Goal: Task Accomplishment & Management: Manage account settings

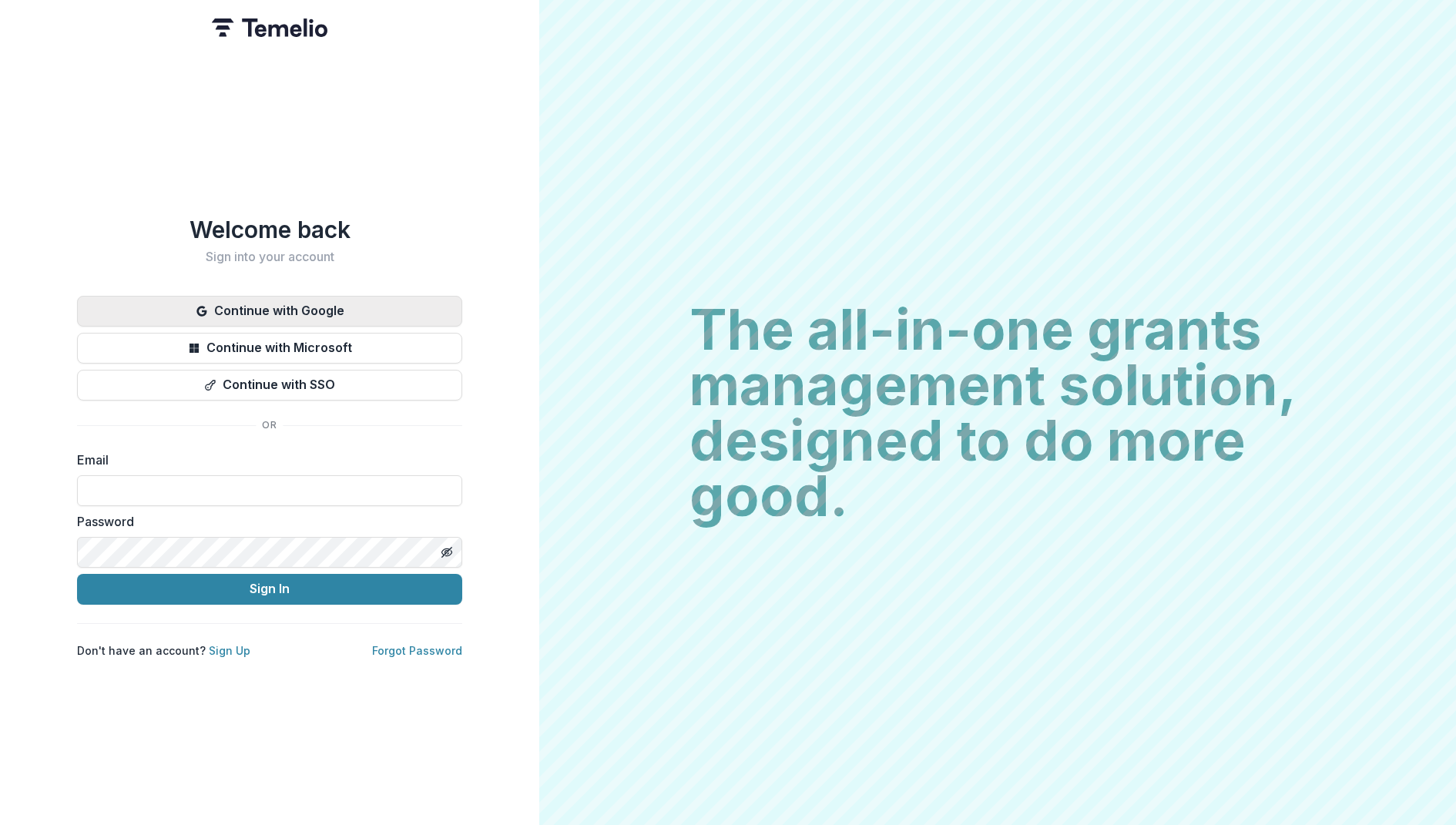
click at [324, 301] on button "Continue with Google" at bounding box center [269, 311] width 385 height 31
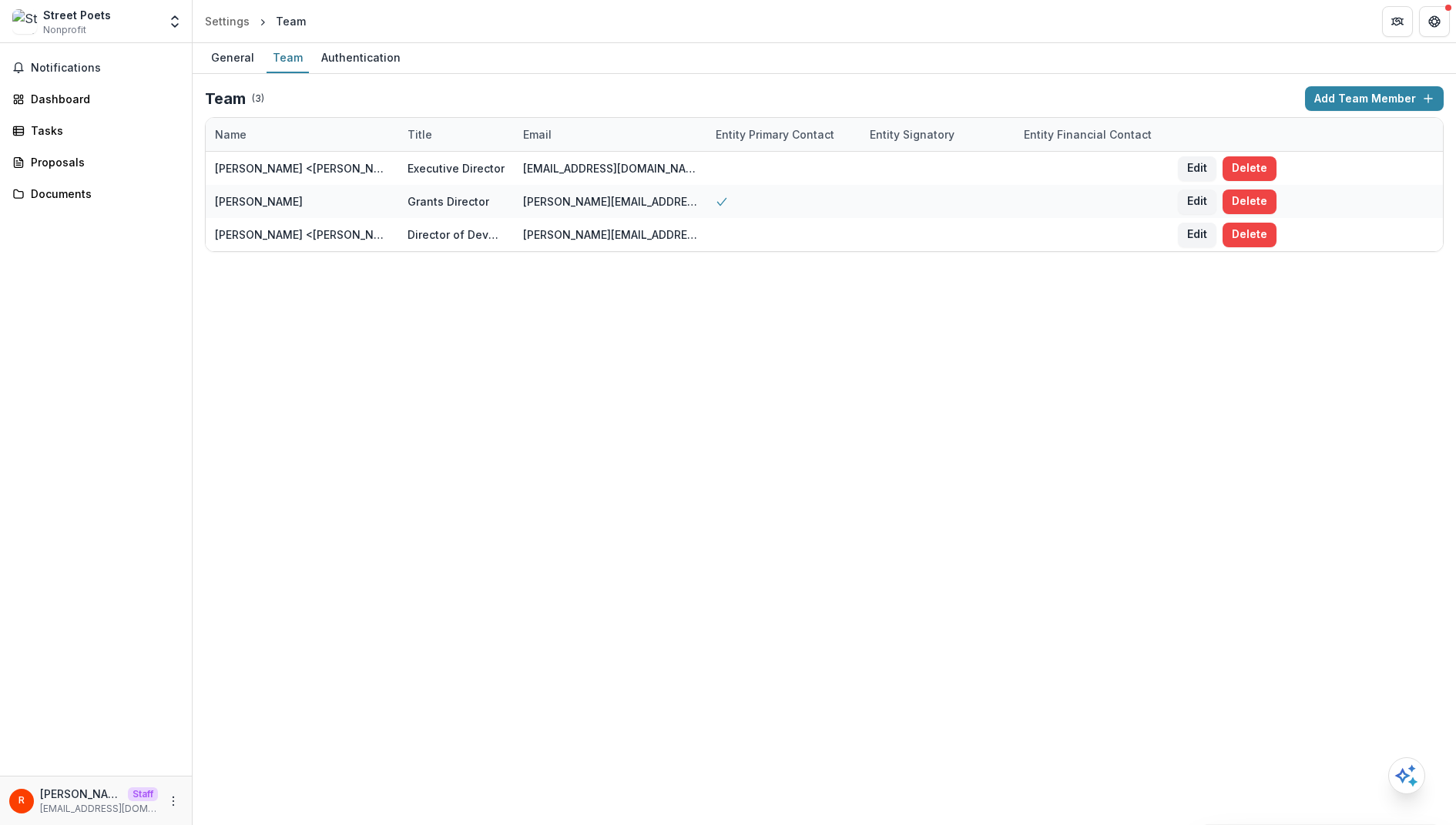
click at [747, 410] on div "General Team Authentication Team ( 3 ) Add Team Member Name Title Email Entity …" at bounding box center [823, 434] width 1263 height 782
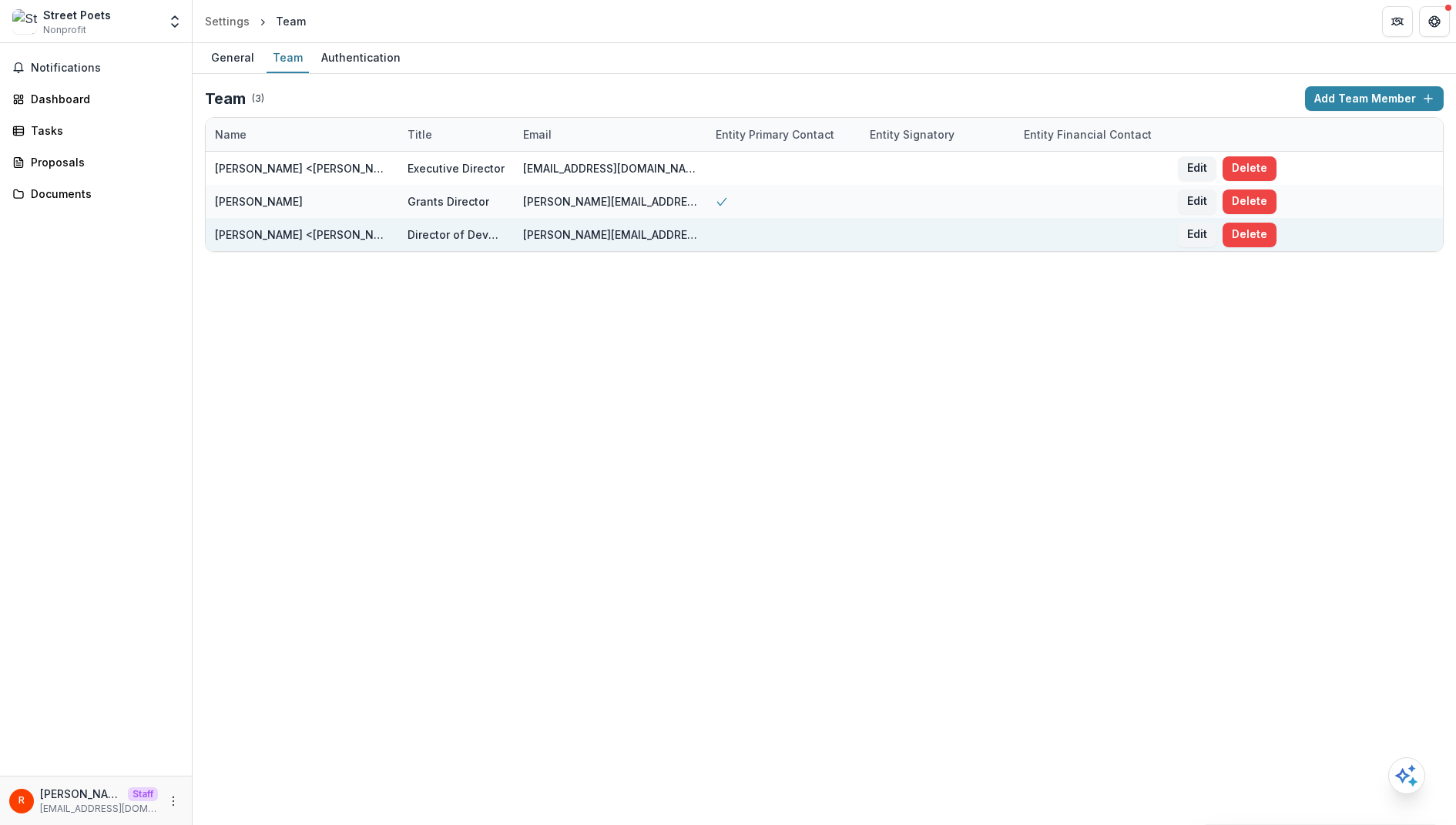
click at [462, 235] on div "Director of Development" at bounding box center [456, 235] width 97 height 16
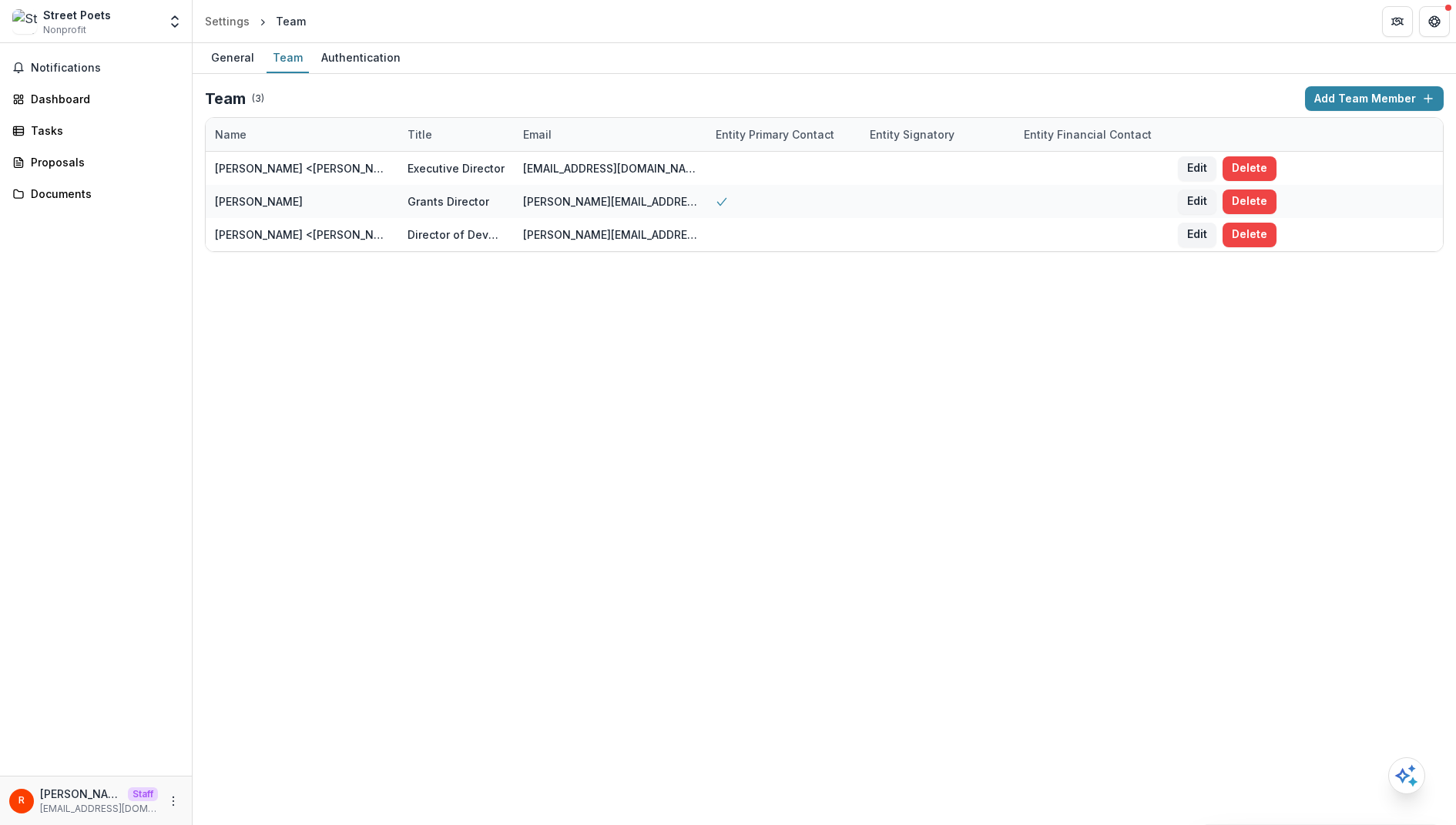
click at [437, 322] on div "General Team Authentication Team ( 3 ) Add Team Member Name Title Email Entity …" at bounding box center [823, 434] width 1263 height 782
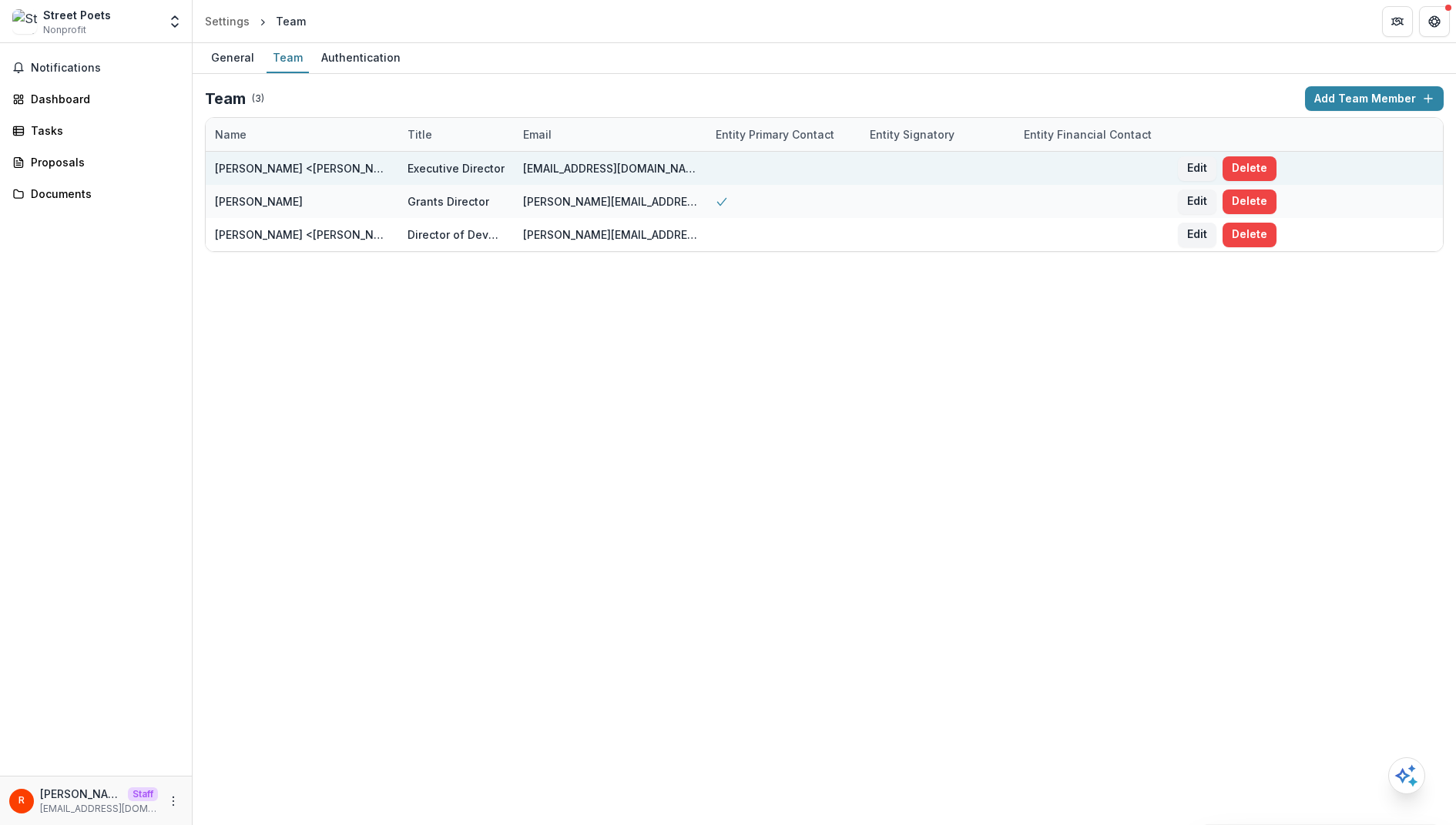
click at [311, 174] on div "[PERSON_NAME] <[PERSON_NAME][EMAIL_ADDRESS][DOMAIN_NAME]>" at bounding box center [302, 169] width 174 height 16
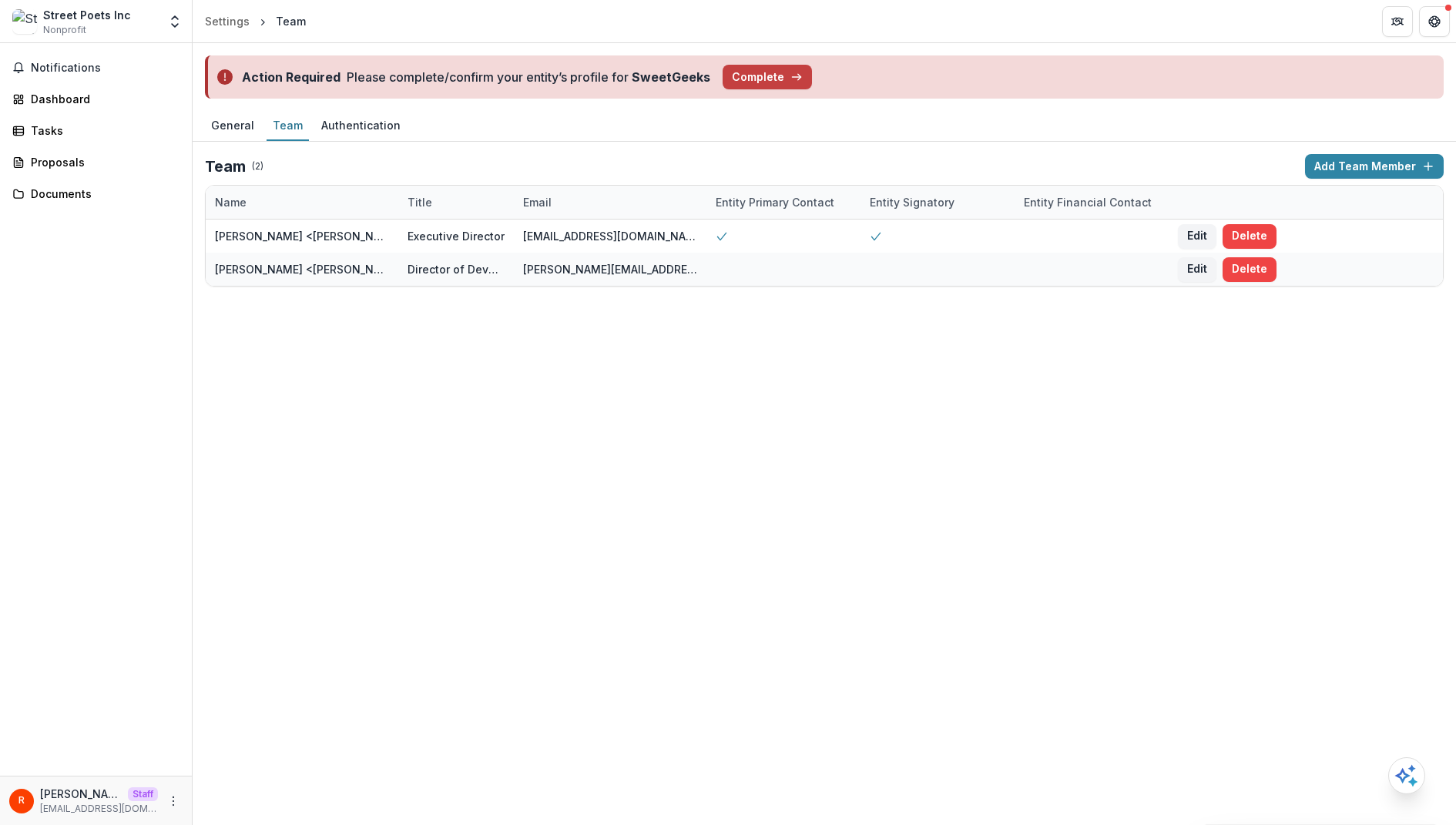
click at [840, 439] on div "Action Required Please complete/confirm your entity’s profile for SweetGeeks Co…" at bounding box center [823, 434] width 1263 height 782
click at [413, 274] on div "Director of Development" at bounding box center [456, 269] width 97 height 16
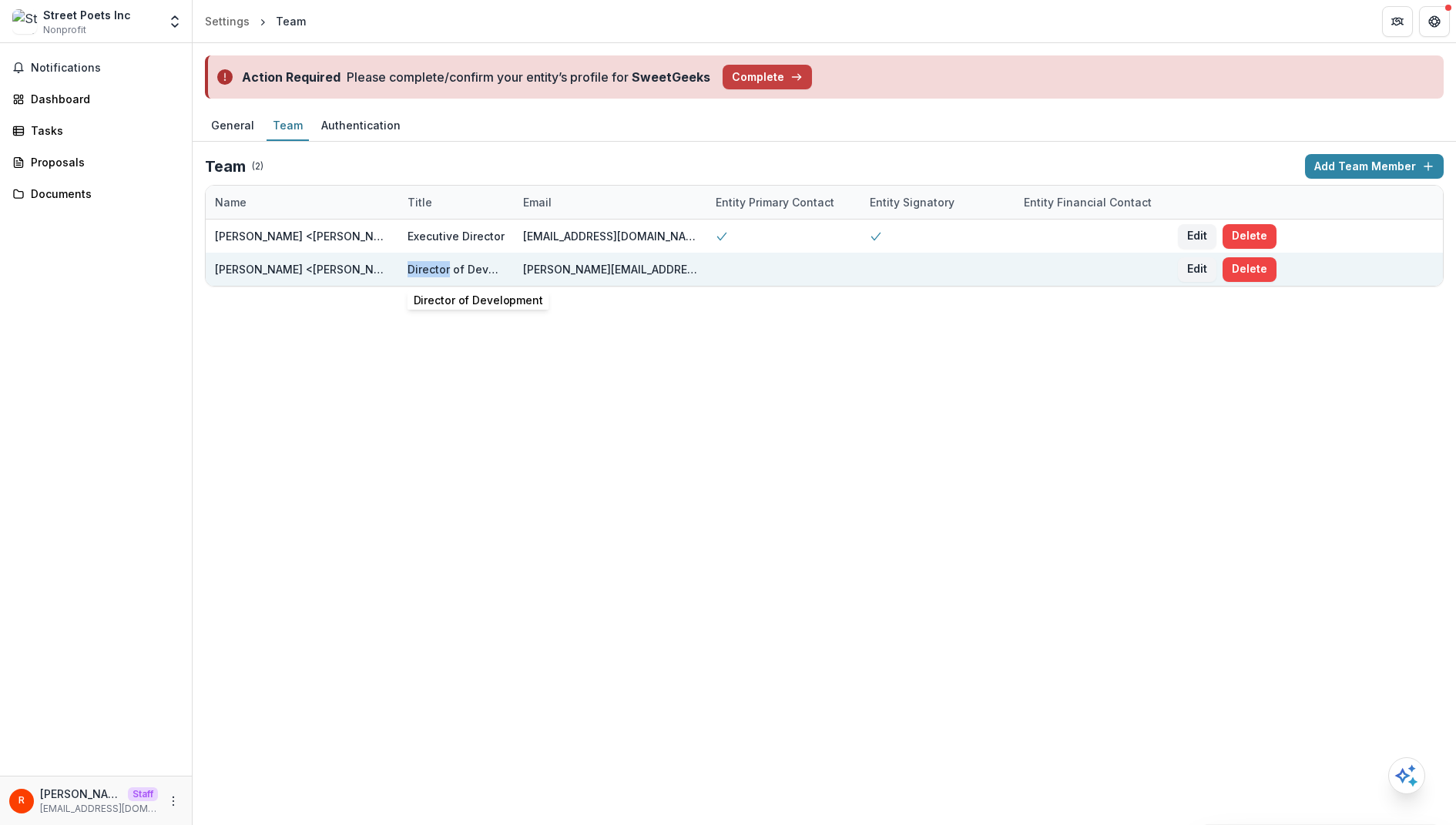
click at [413, 274] on div "Director of Development" at bounding box center [456, 269] width 97 height 16
click at [279, 267] on div "Nicole Lynn <nicole@streetpoetsinc.com>" at bounding box center [302, 269] width 174 height 16
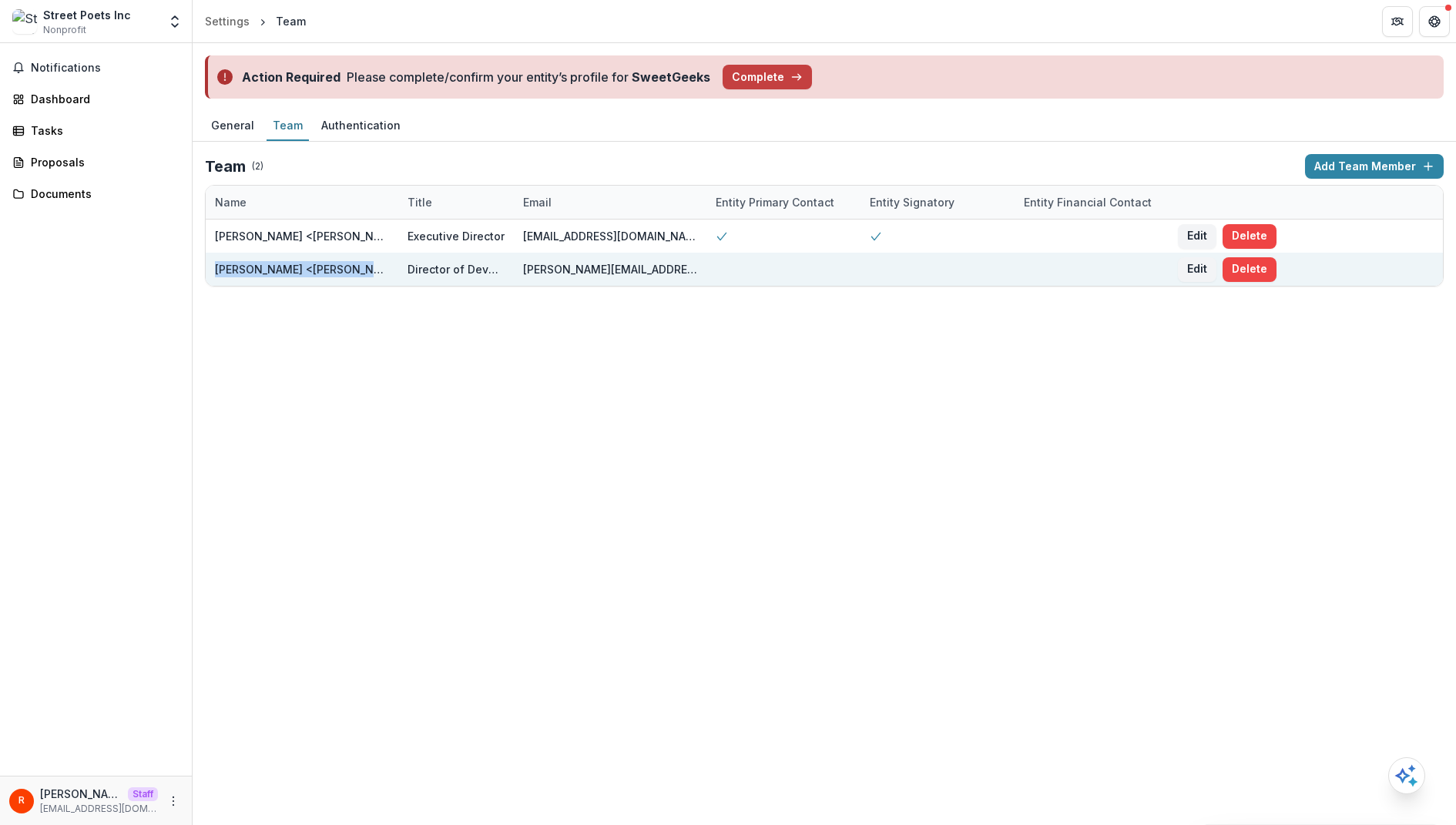
copy div "Nicole Lynn <nicole@streetpoetsinc.com>"
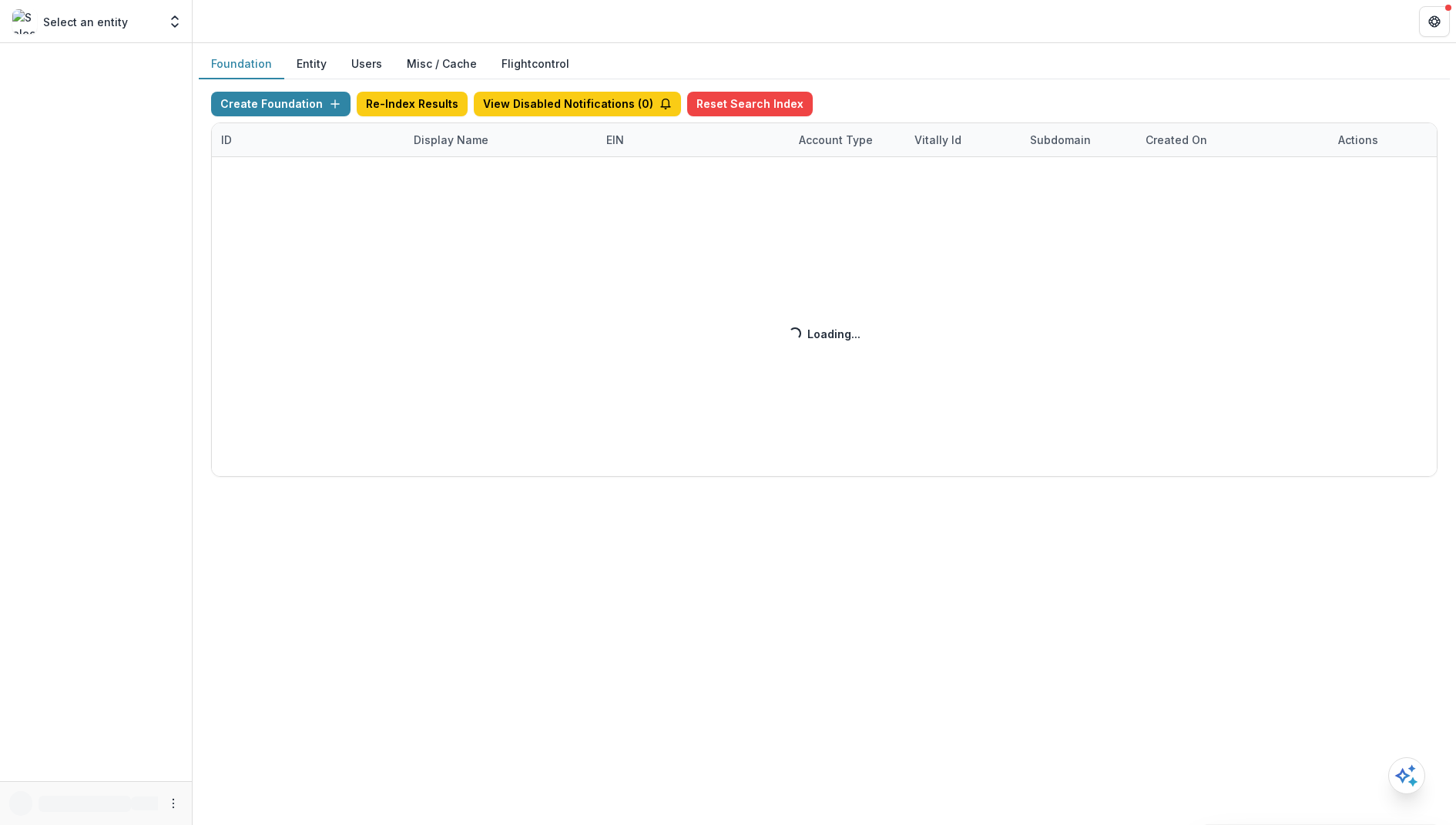
click at [433, 65] on button "Misc / Cache" at bounding box center [441, 64] width 94 height 30
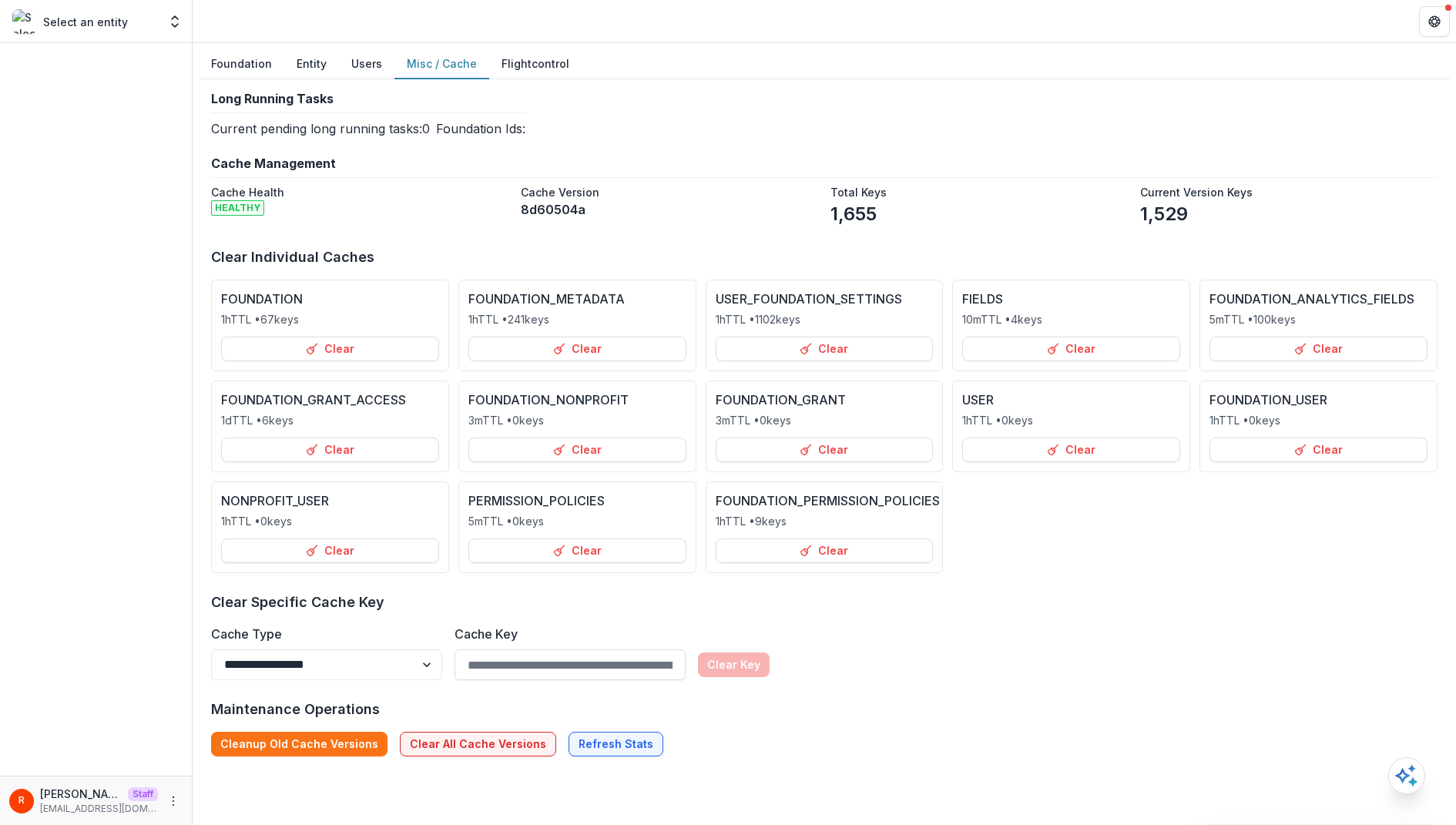
click at [462, 573] on div "**********" at bounding box center [824, 470] width 1227 height 573
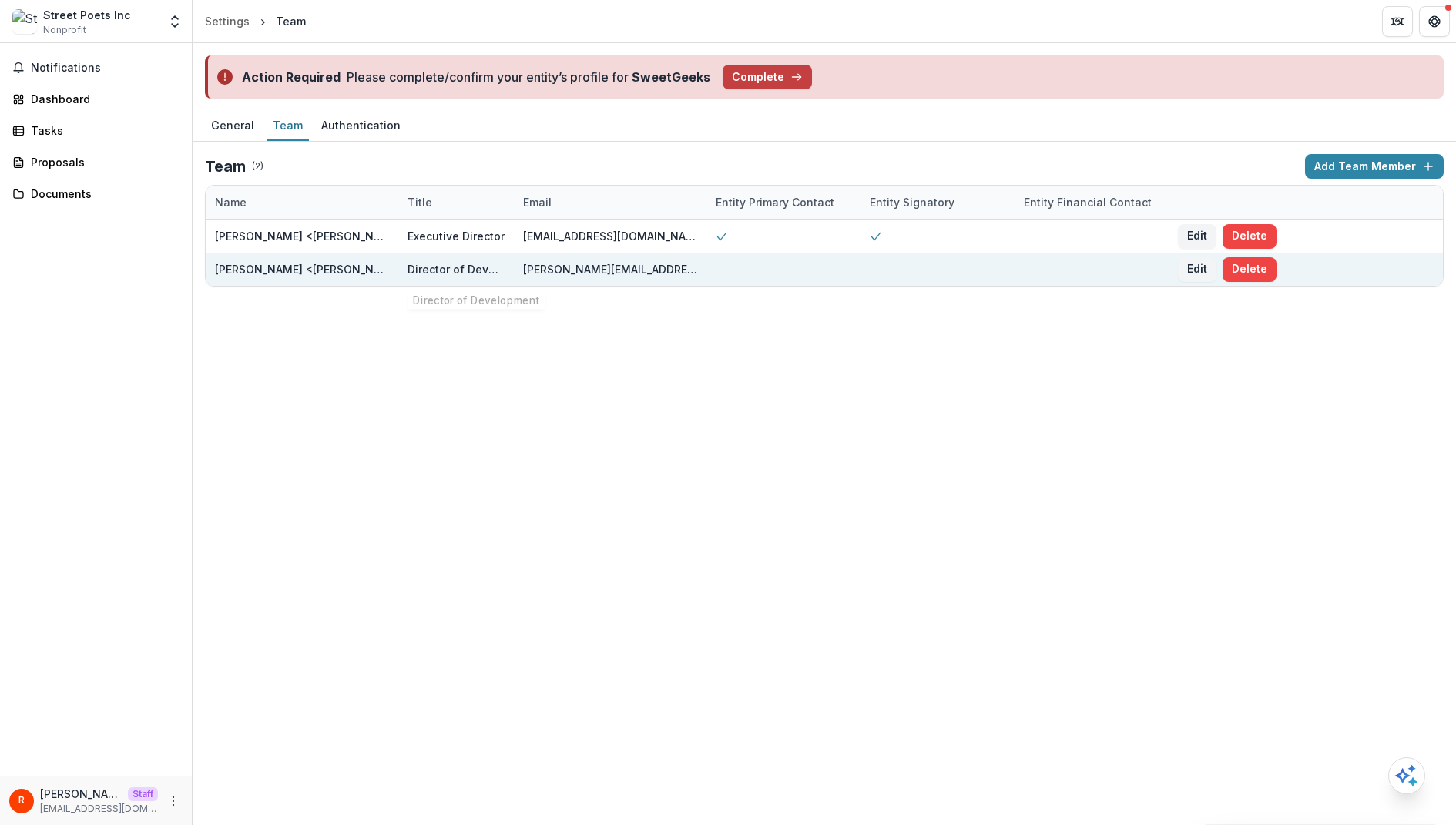
click at [563, 267] on div "[PERSON_NAME][EMAIL_ADDRESS][DOMAIN_NAME]" at bounding box center [610, 269] width 174 height 16
copy div "[PERSON_NAME][EMAIL_ADDRESS][DOMAIN_NAME]"
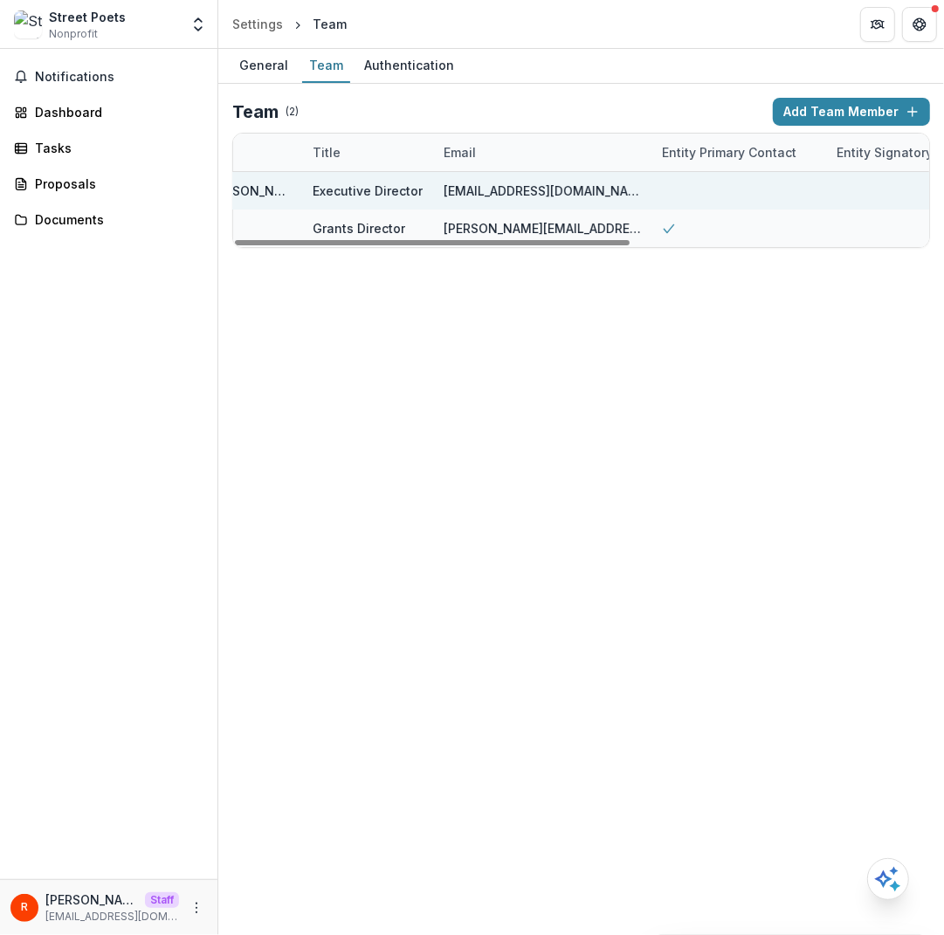
scroll to position [0, 142]
